Goal: Check status

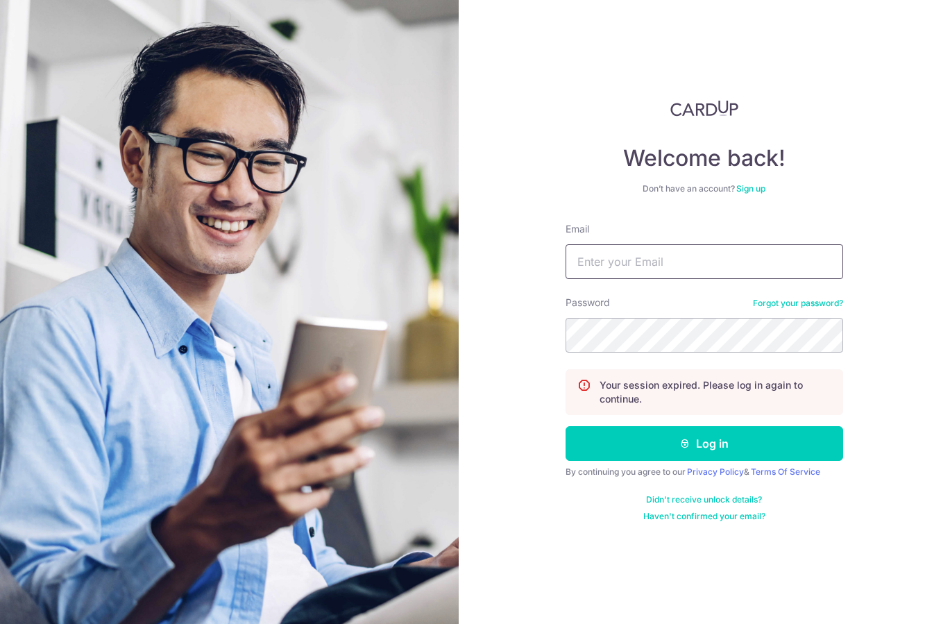
click at [689, 264] on input "Email" at bounding box center [705, 261] width 278 height 35
type input "[PERSON_NAME][EMAIL_ADDRESS][DOMAIN_NAME]"
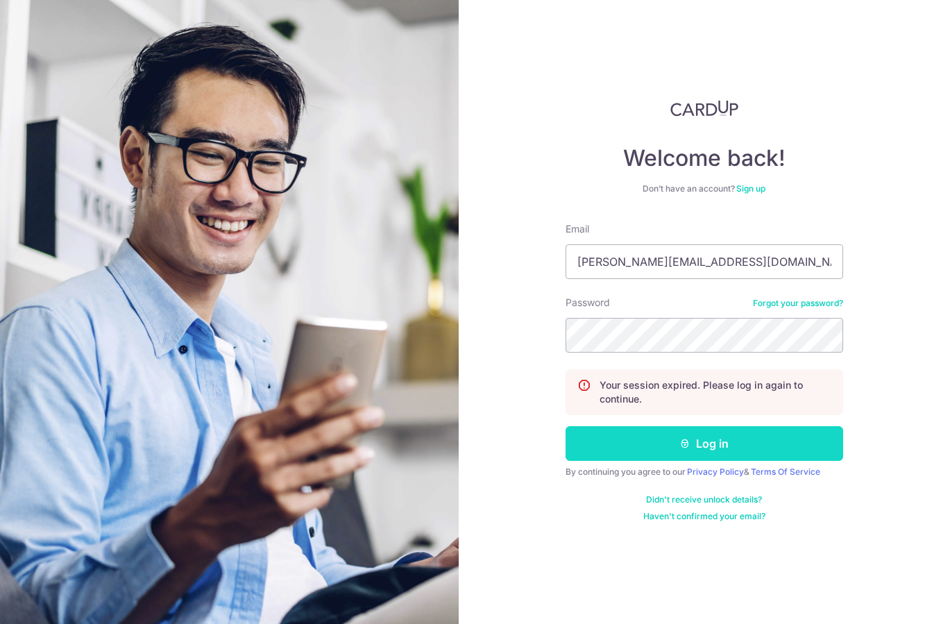
click at [727, 441] on button "Log in" at bounding box center [705, 443] width 278 height 35
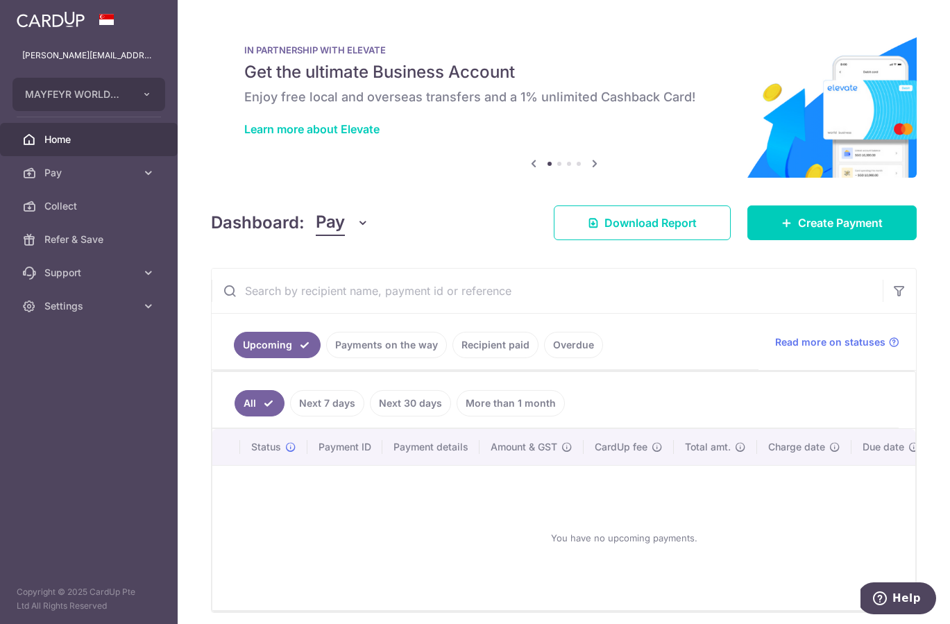
click at [494, 346] on link "Recipient paid" at bounding box center [496, 345] width 86 height 26
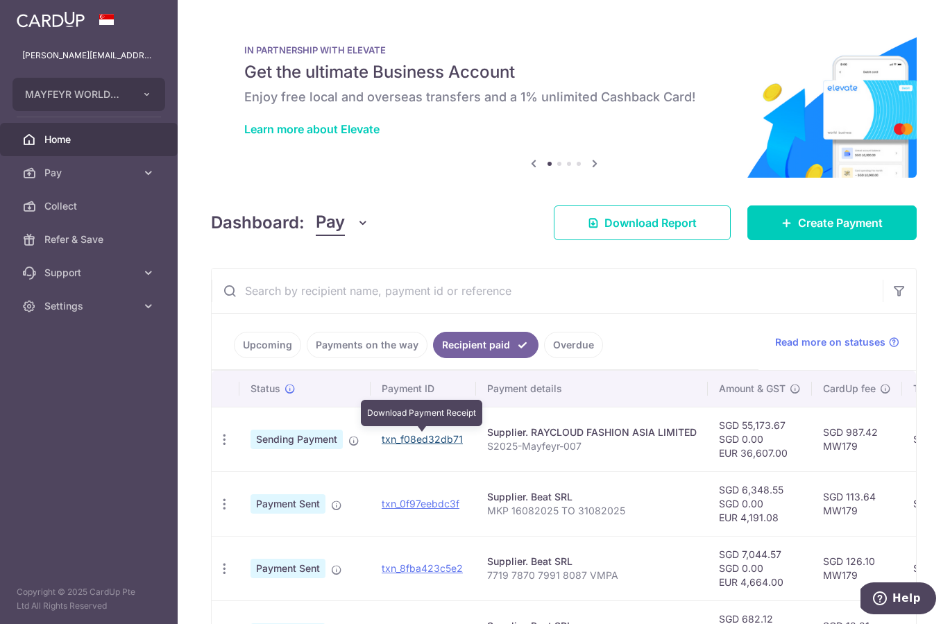
click at [434, 441] on link "txn_f08ed32db71" at bounding box center [422, 439] width 81 height 12
